Goal: Task Accomplishment & Management: Complete application form

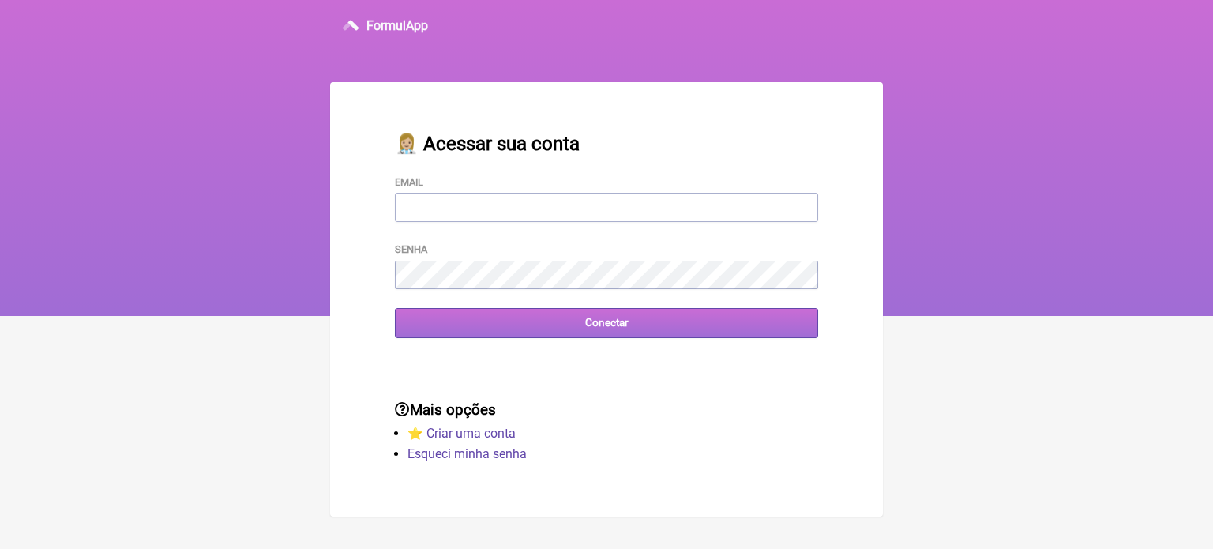
type input "[EMAIL_ADDRESS][DOMAIN_NAME]"
click at [607, 318] on input "Conectar" at bounding box center [606, 322] width 423 height 29
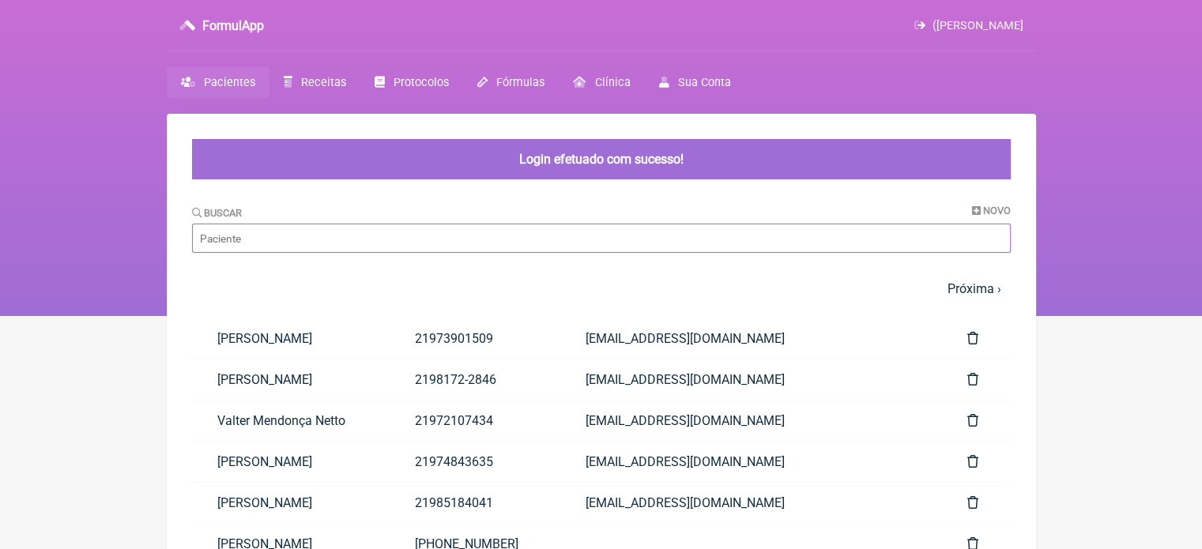
click at [607, 232] on input "Buscar" at bounding box center [601, 238] width 818 height 29
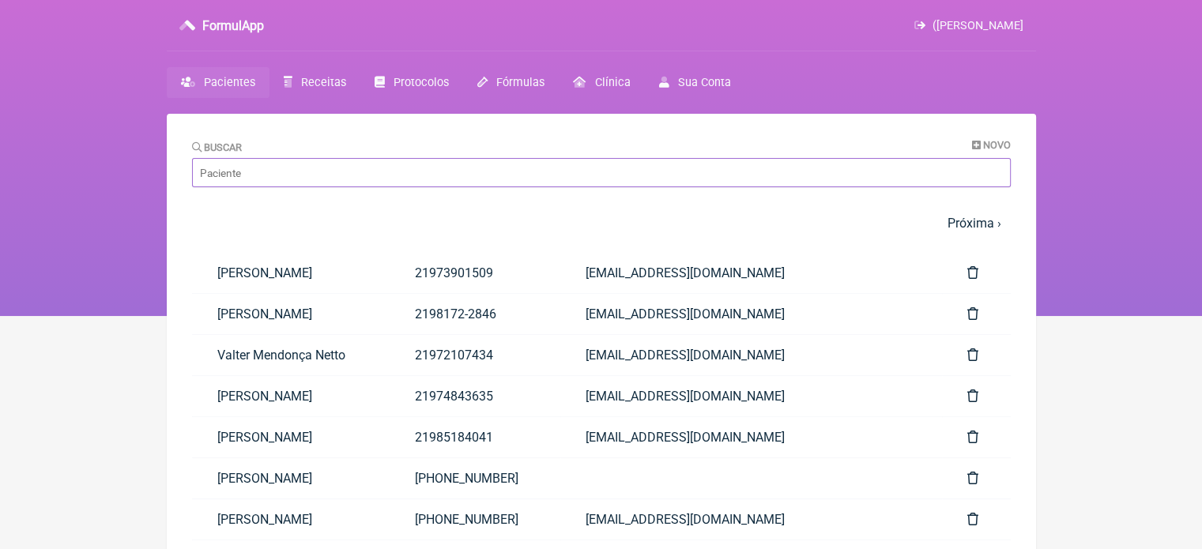
paste input "Luis Henrique Minguita Perivasc 450+50 – Tomar 2 comprimidos 12/12h – 10 dias V…"
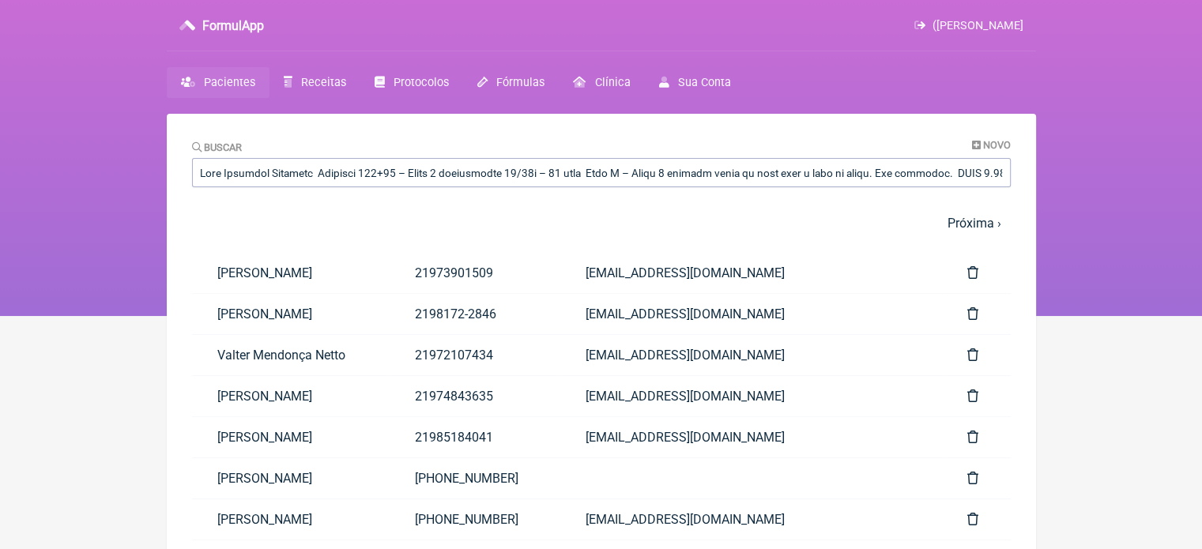
click at [1011, 170] on main "Buscar Novo 1 2 3 4 5 … Próxima › Última » Paciente Telefone Email Igor de Siqu…" at bounding box center [601, 449] width 869 height 670
drag, startPoint x: 205, startPoint y: 174, endPoint x: 1142, endPoint y: 142, distance: 938.2
click at [1142, 142] on div "FormulApp (Wagner Carvalho da Fonseca) Sair Pacientes Receitas Protocolos Fórmu…" at bounding box center [601, 158] width 1202 height 316
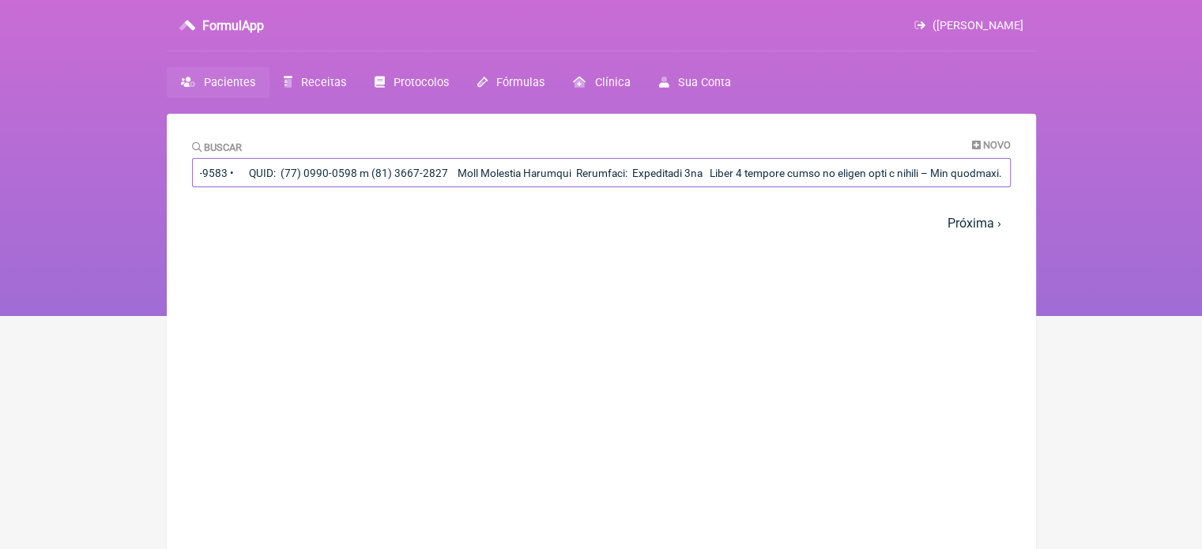
type input "omar 1 cápsula todas as noites após o jantar – Uso contínuo."
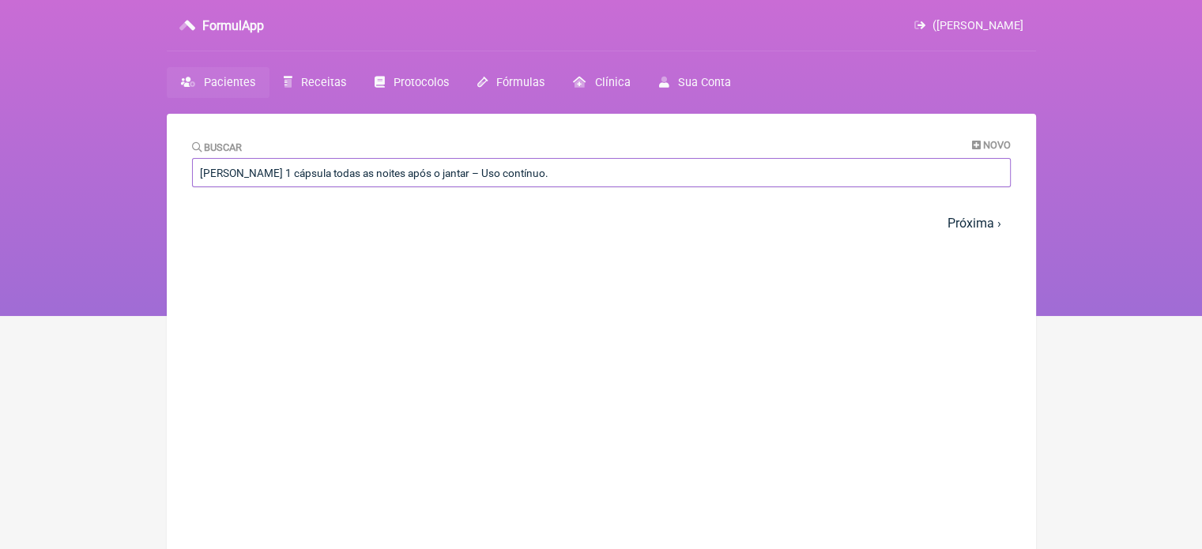
scroll to position [0, 0]
drag, startPoint x: 606, startPoint y: 181, endPoint x: 0, endPoint y: 209, distance: 606.5
click at [0, 209] on div "FormulApp (Wagner Carvalho da Fonseca) Sair Pacientes Receitas Protocolos Fórmu…" at bounding box center [601, 158] width 1202 height 316
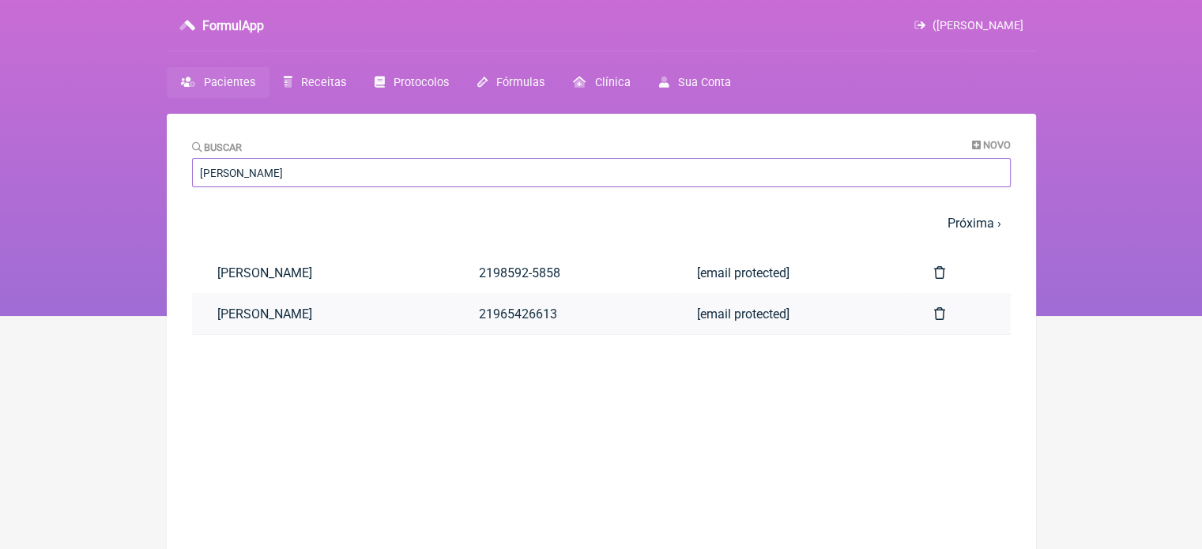
type input "luis henr"
click at [554, 318] on link "21965426613" at bounding box center [562, 314] width 218 height 40
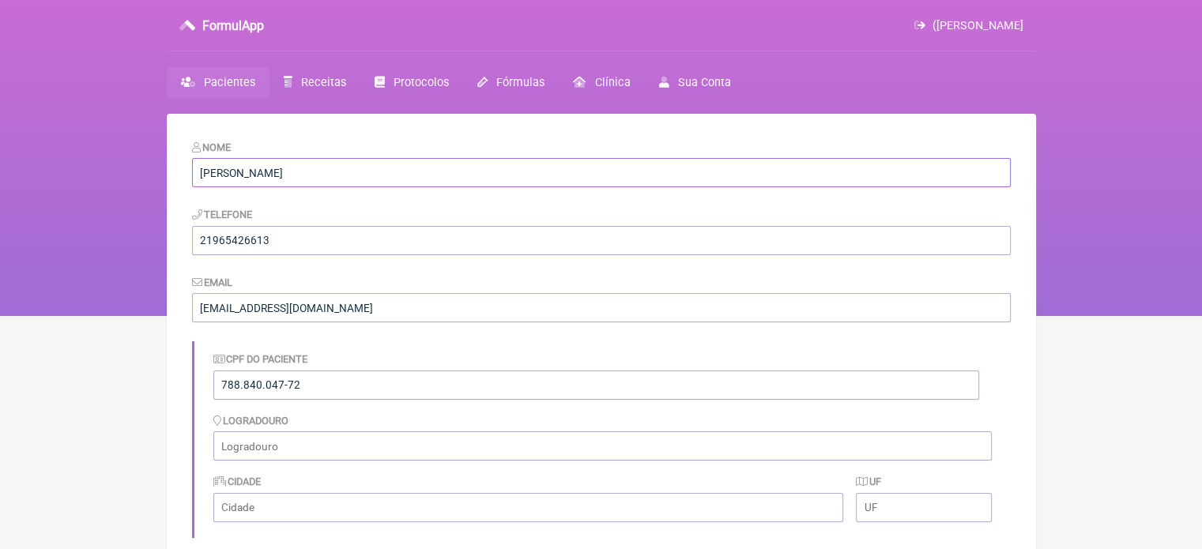
click at [303, 173] on input "[PERSON_NAME]" at bounding box center [601, 172] width 818 height 29
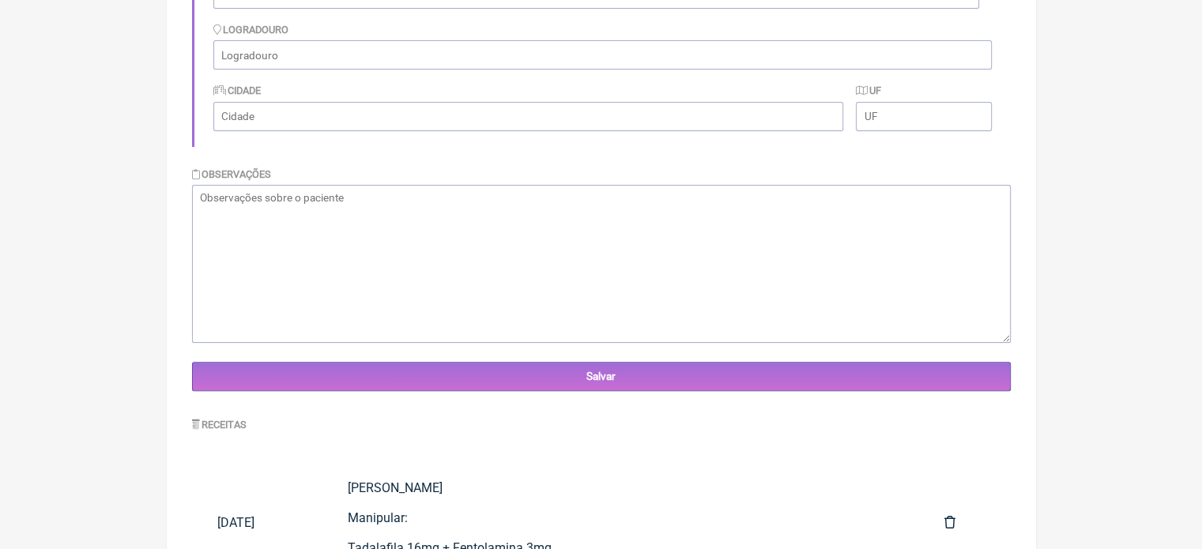
scroll to position [395, 0]
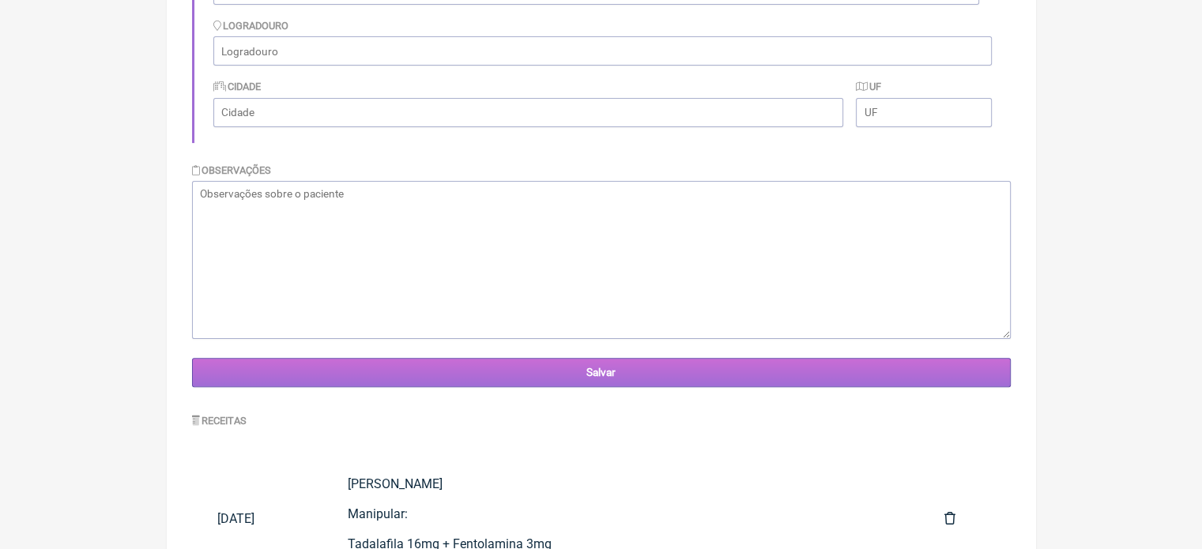
type input "[PERSON_NAME]"
click at [601, 375] on input "Salvar" at bounding box center [601, 372] width 818 height 29
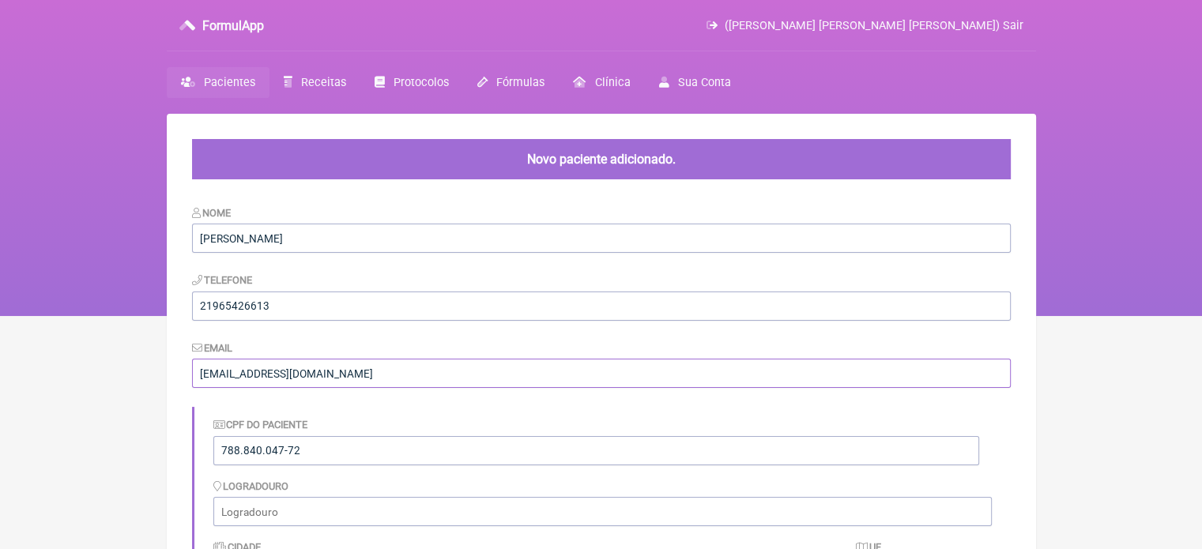
click at [234, 372] on input "minguetahenrique@gmail.com" at bounding box center [601, 373] width 818 height 29
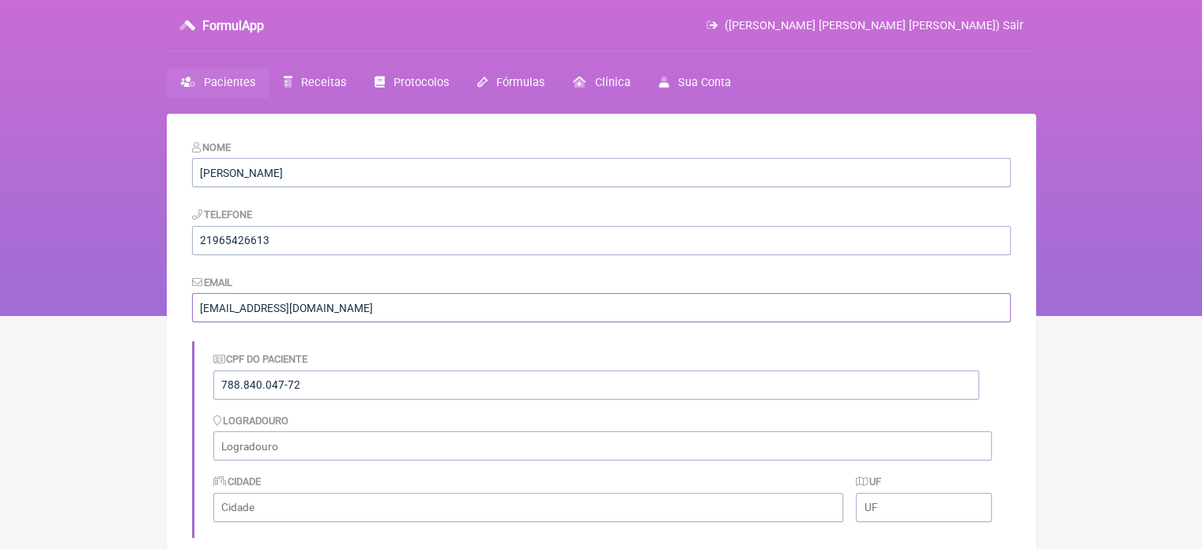
click at [372, 306] on input "minguitahenrique@gmail.com" at bounding box center [601, 307] width 818 height 29
drag, startPoint x: 281, startPoint y: 309, endPoint x: 164, endPoint y: 306, distance: 117.0
click at [164, 306] on div "FormulApp (Wagner Carvalho da Fonseca) Sair Pacientes Receitas Protocolos Fórmu…" at bounding box center [601, 158] width 1202 height 316
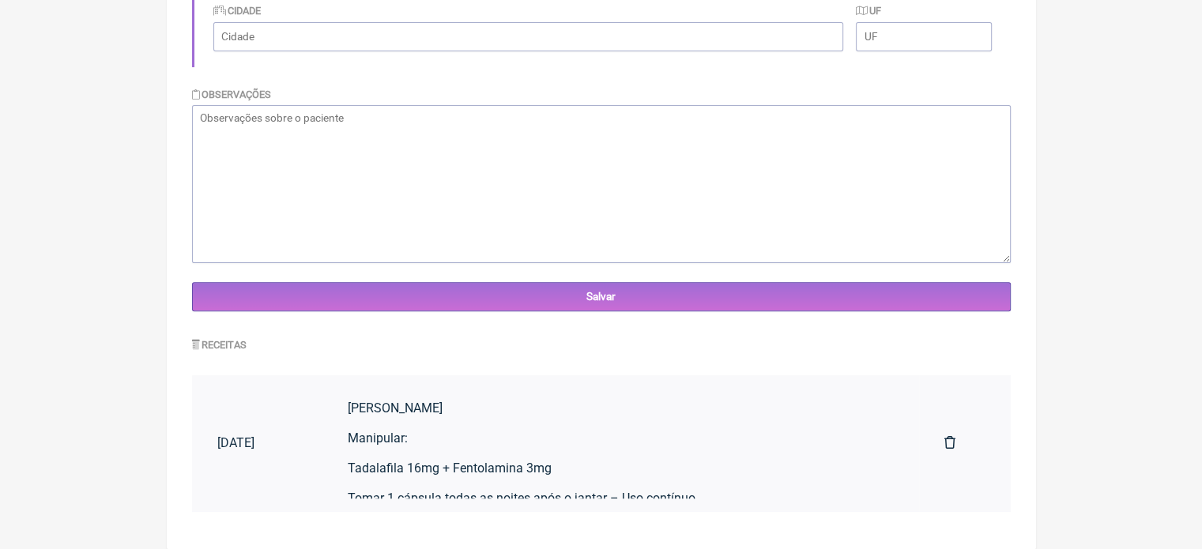
scroll to position [471, 0]
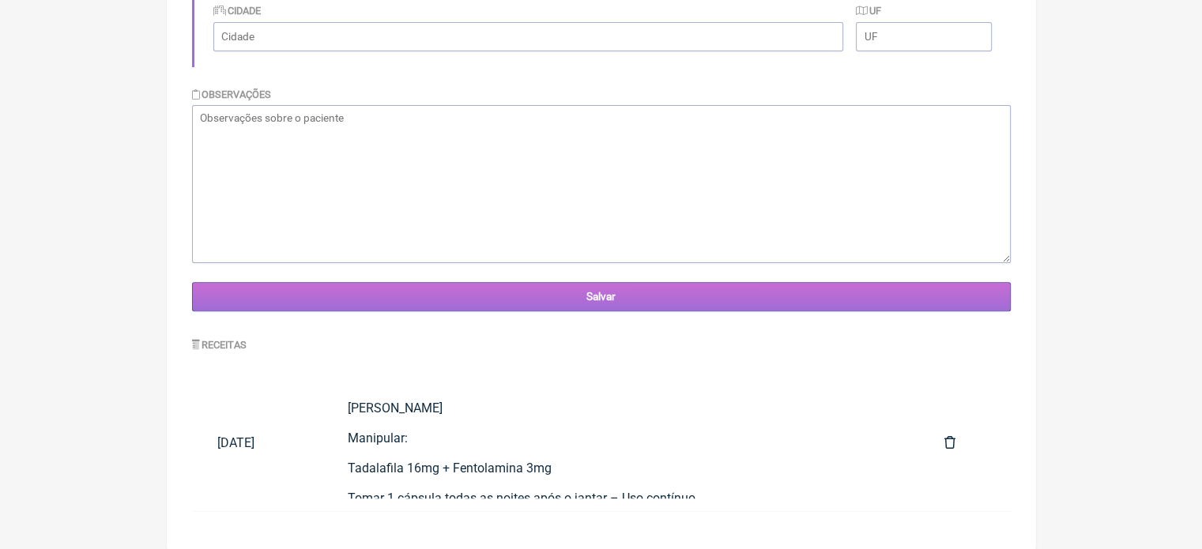
type input "[EMAIL_ADDRESS][DOMAIN_NAME]"
click at [591, 303] on input "Salvar" at bounding box center [601, 296] width 818 height 29
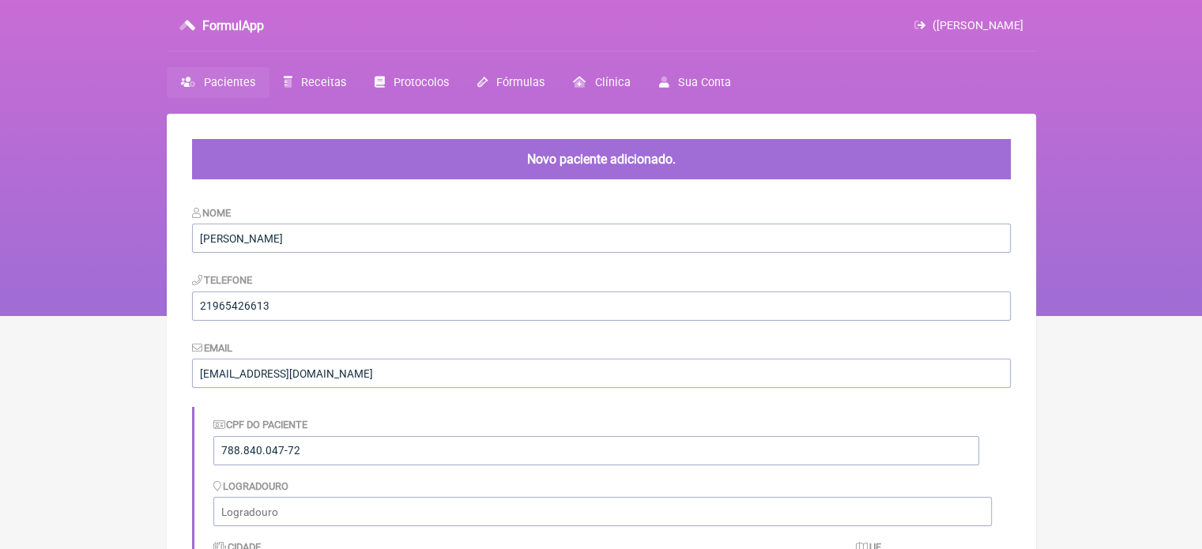
click at [238, 85] on span "Pacientes" at bounding box center [229, 82] width 51 height 13
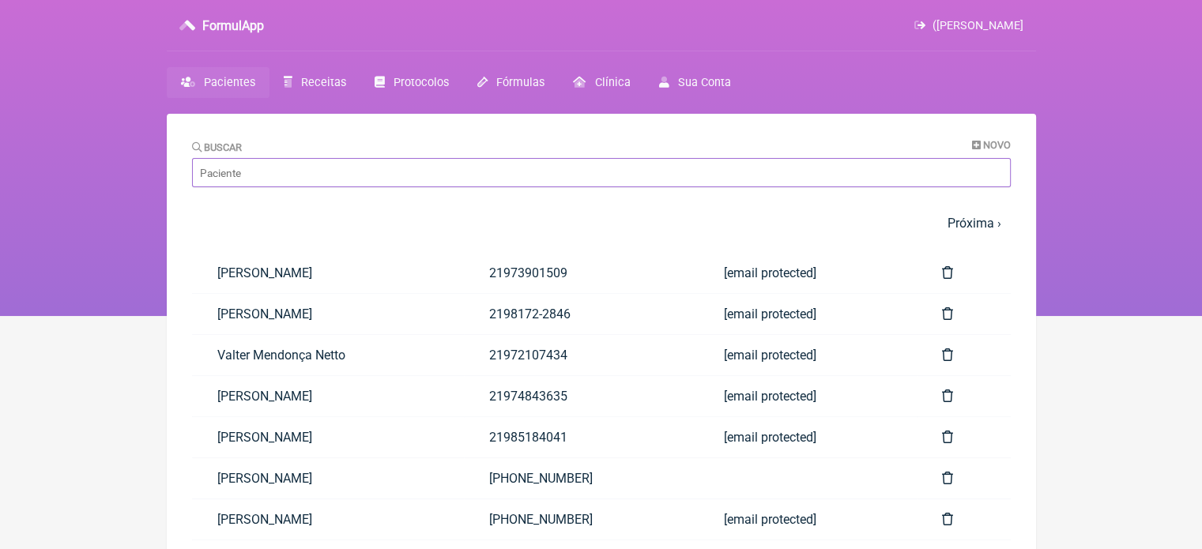
drag, startPoint x: 275, startPoint y: 172, endPoint x: 307, endPoint y: 179, distance: 33.2
click at [275, 172] on input "Buscar" at bounding box center [601, 172] width 818 height 29
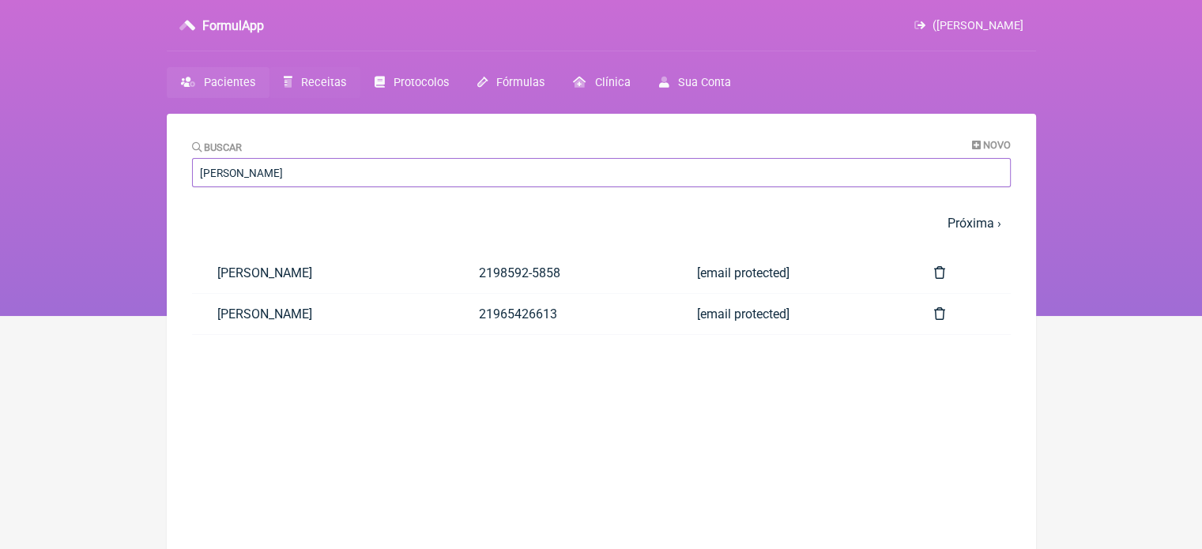
type input "[PERSON_NAME]"
click at [320, 80] on span "Receitas" at bounding box center [323, 82] width 45 height 13
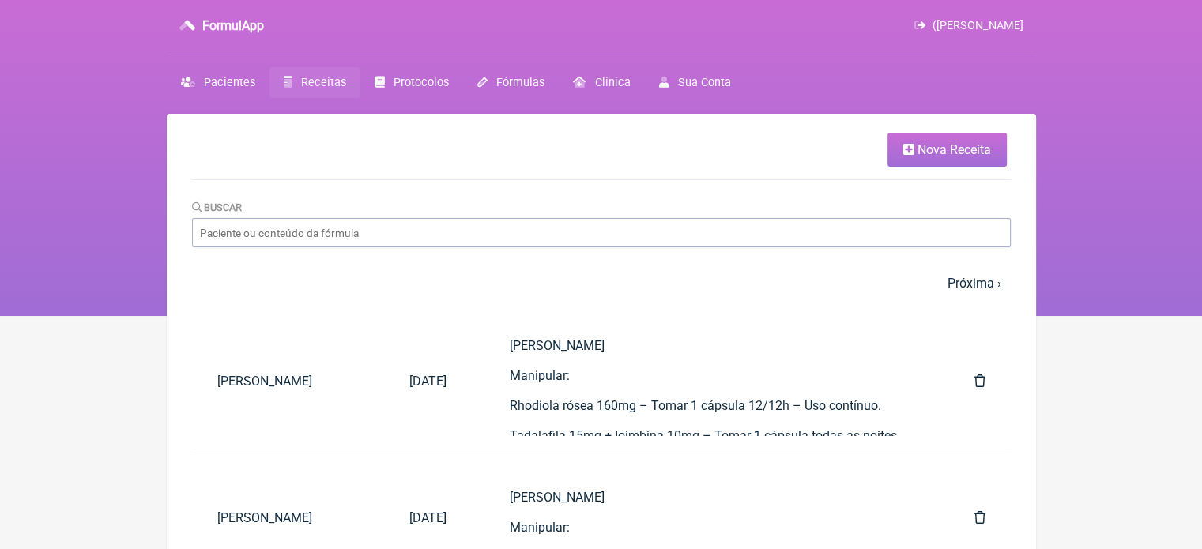
click at [942, 149] on span "Nova Receita" at bounding box center [953, 149] width 73 height 15
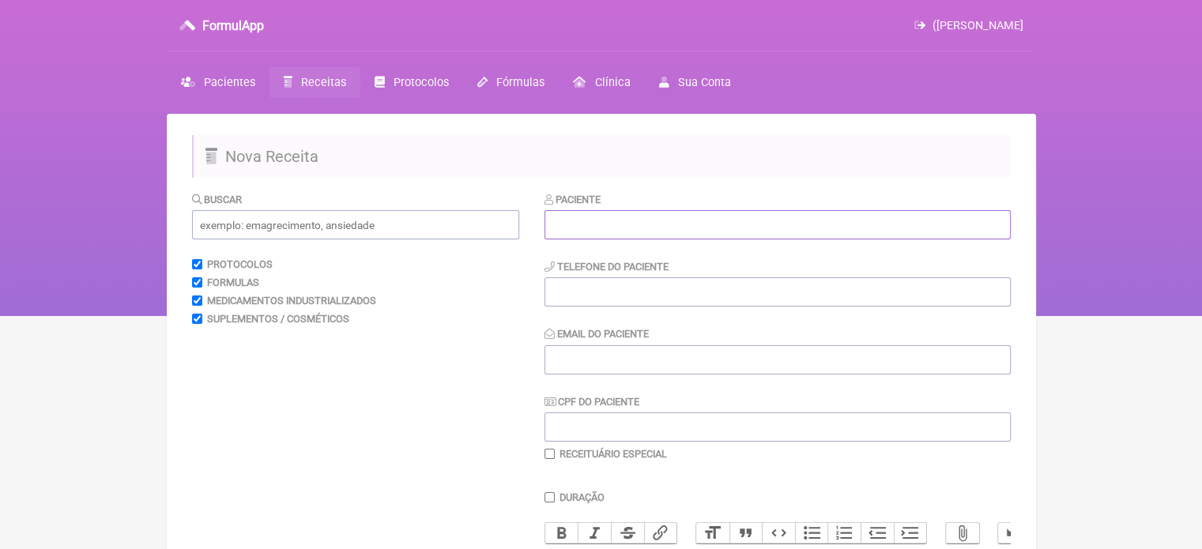
click at [652, 230] on input "text" at bounding box center [777, 224] width 466 height 29
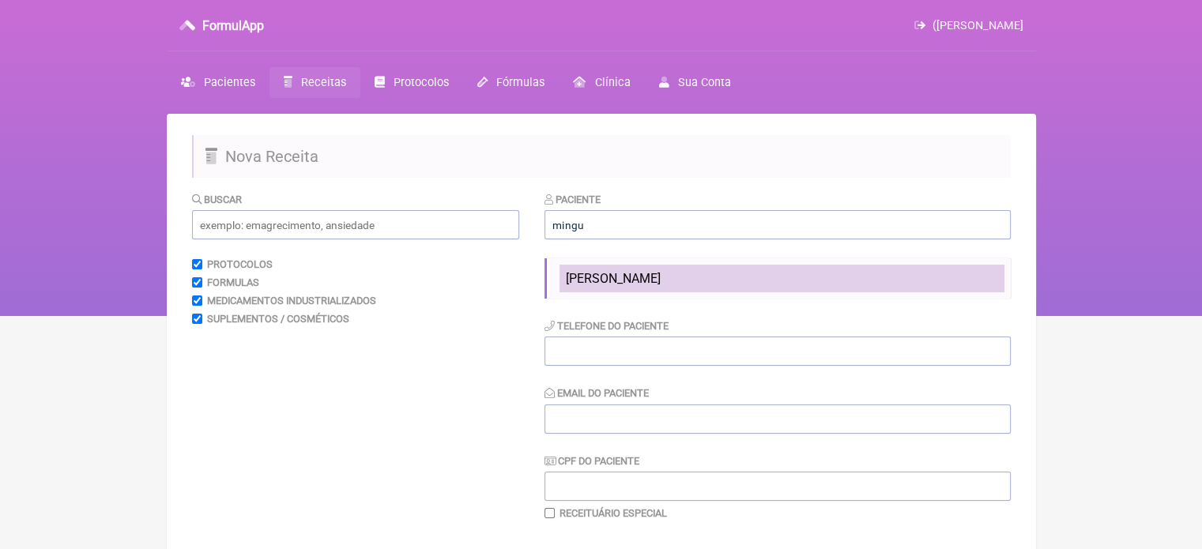
click at [660, 282] on span "[PERSON_NAME]" at bounding box center [613, 278] width 95 height 15
type input "[PERSON_NAME]"
type input "21965426613"
type input "henriqueminguita@gmail.com"
type input "788.840.047-72"
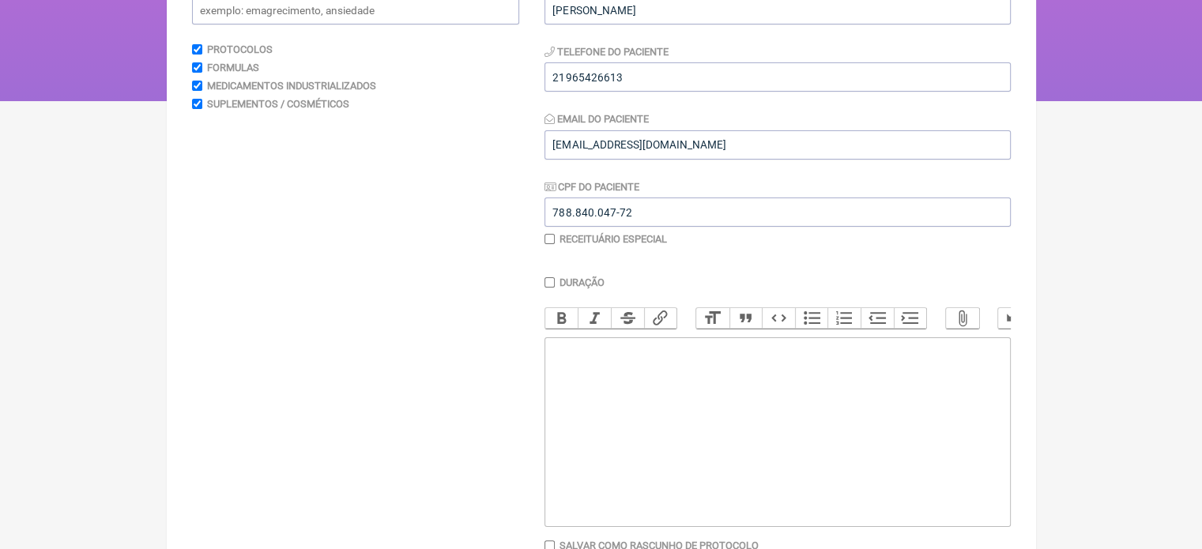
scroll to position [315, 0]
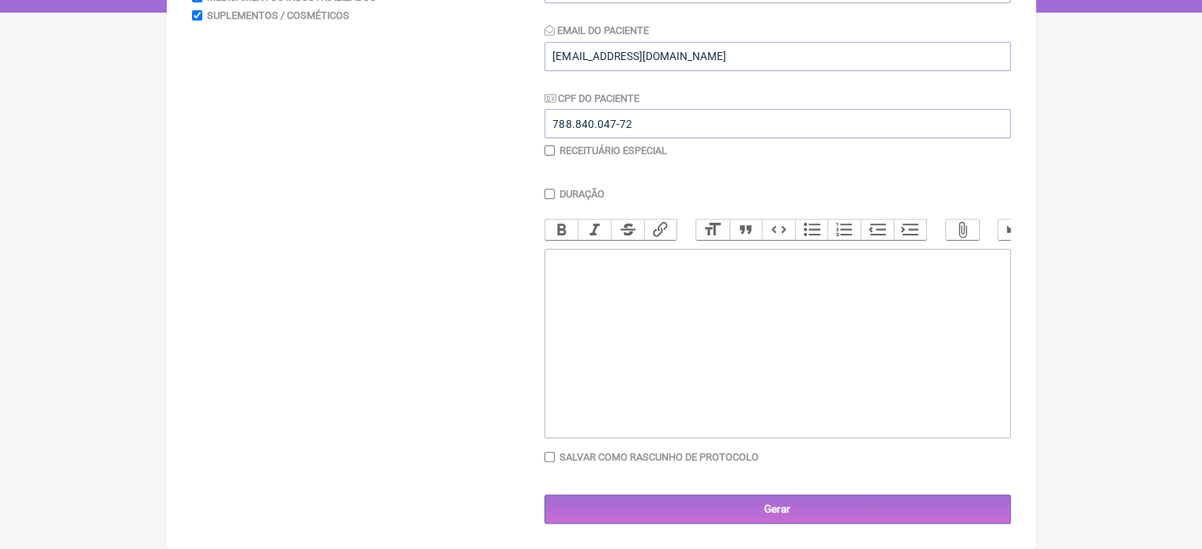
click at [749, 325] on trix-editor at bounding box center [777, 344] width 466 height 190
paste trix-editor "<div>Luis Henrique Minguita</div><div>&nbsp;</div><div>Manipular:</div><div>&nb…"
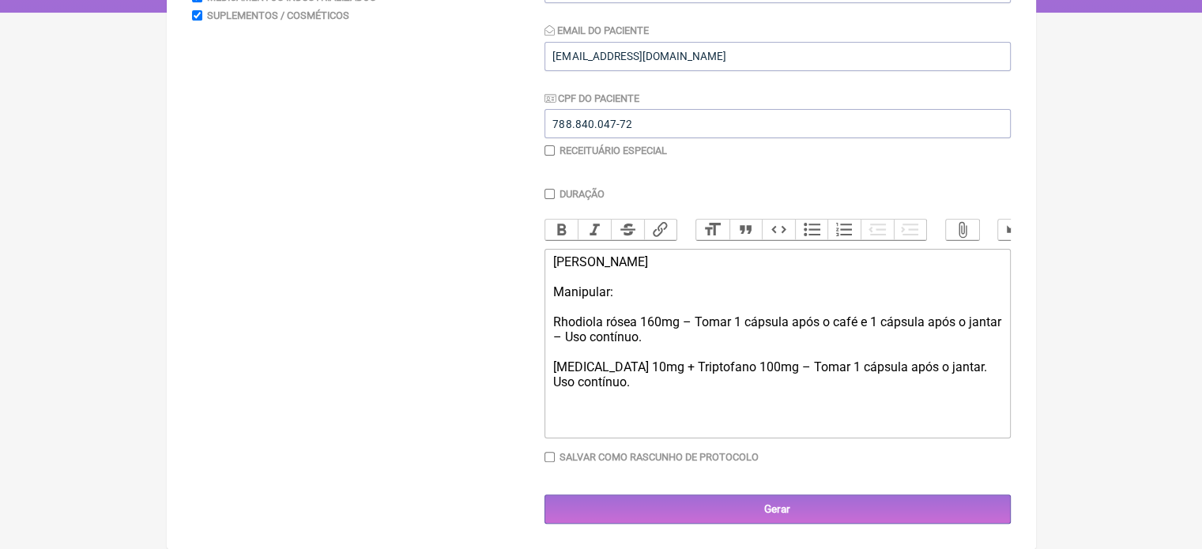
type trix-editor "<div>Luis Henrique Minguita</div><div>&nbsp;</div><div>Manipular:</div><div>&nb…"
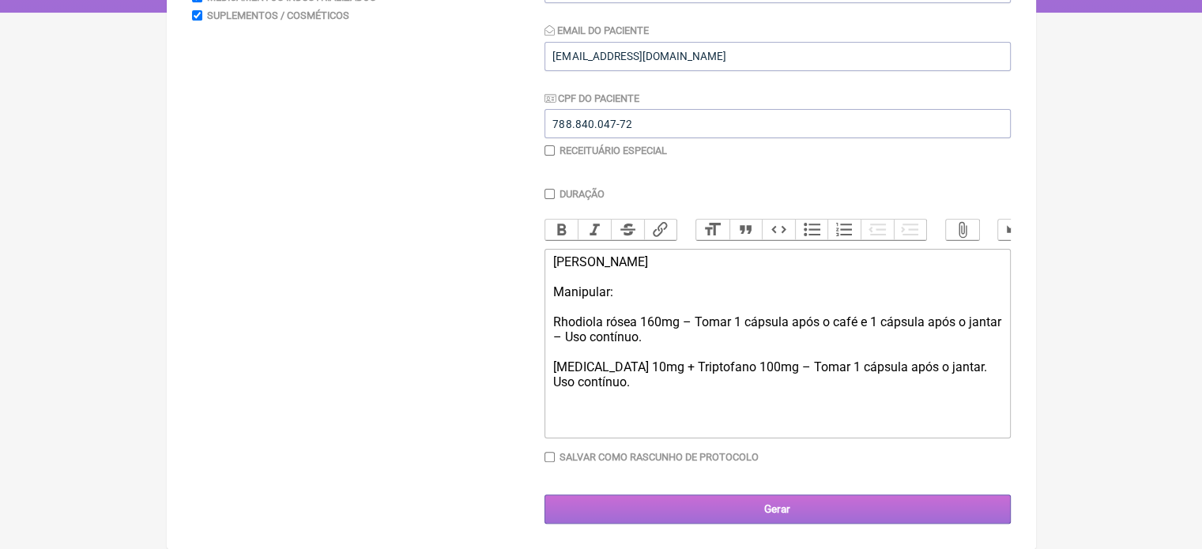
click at [774, 508] on input "Gerar" at bounding box center [777, 509] width 466 height 29
